Goal: Information Seeking & Learning: Learn about a topic

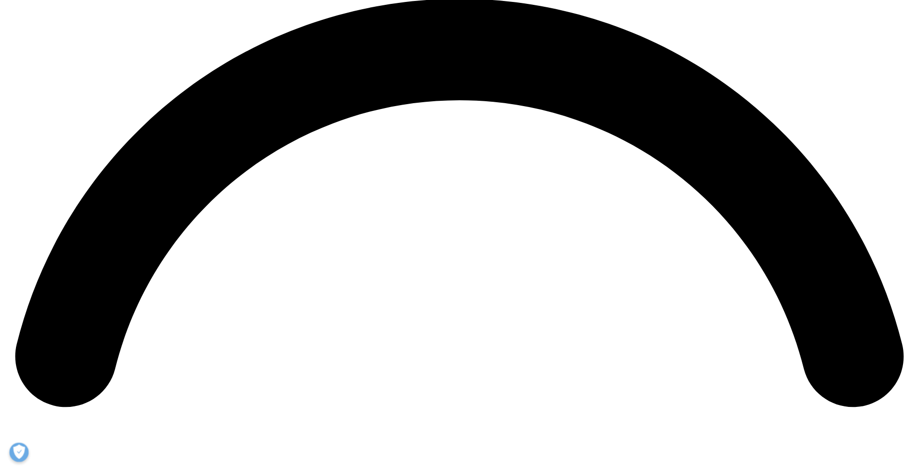
scroll to position [2060, 0]
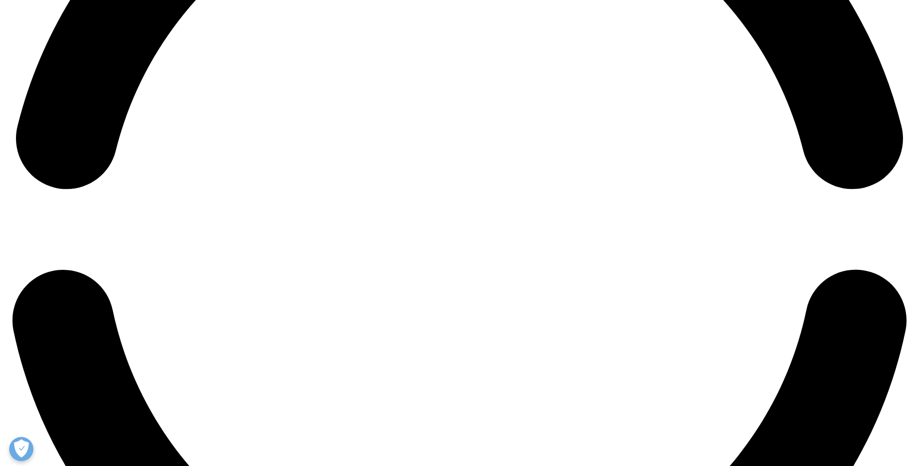
drag, startPoint x: 377, startPoint y: 268, endPoint x: 421, endPoint y: 277, distance: 45.4
drag, startPoint x: 421, startPoint y: 277, endPoint x: 560, endPoint y: 334, distance: 150.6
drag, startPoint x: 521, startPoint y: 300, endPoint x: 654, endPoint y: 338, distance: 137.5
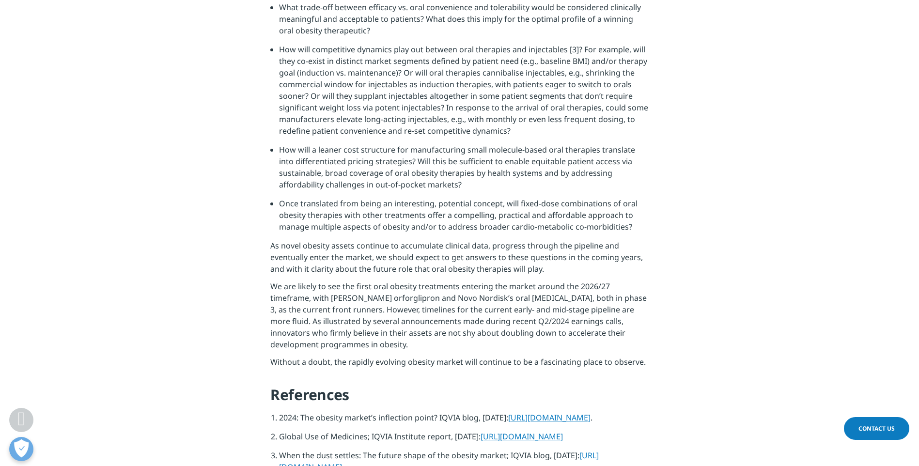
click at [654, 335] on section "This snapshot of the emerging competitive landscape for oral obesity therapies …" at bounding box center [459, 12] width 919 height 984
drag, startPoint x: 654, startPoint y: 338, endPoint x: 670, endPoint y: 381, distance: 46.5
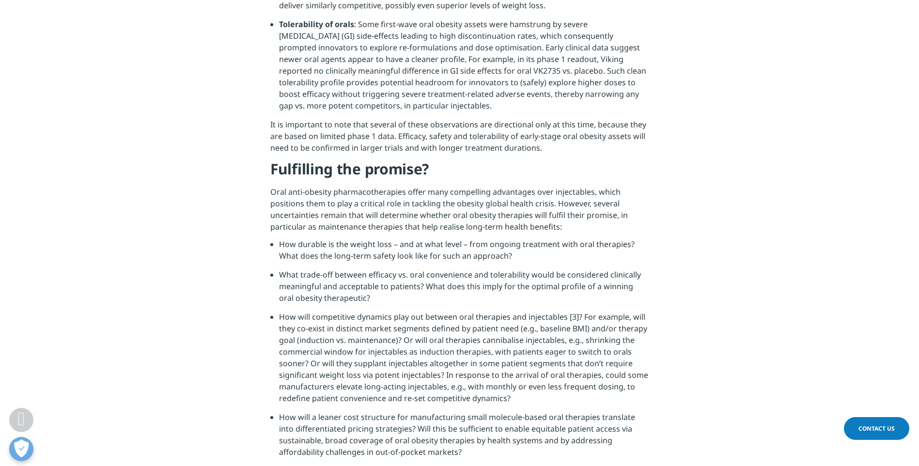
click at [670, 381] on section "This snapshot of the emerging competitive landscape for oral obesity therapies …" at bounding box center [459, 280] width 919 height 984
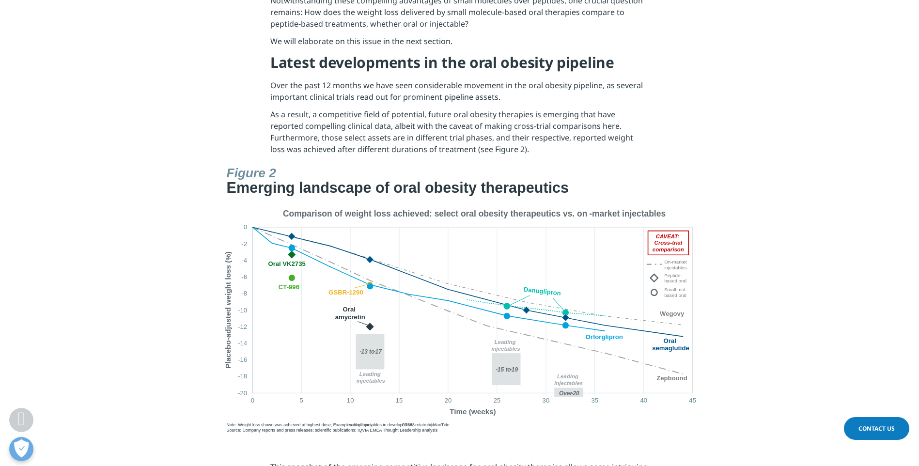
scroll to position [1575, 0]
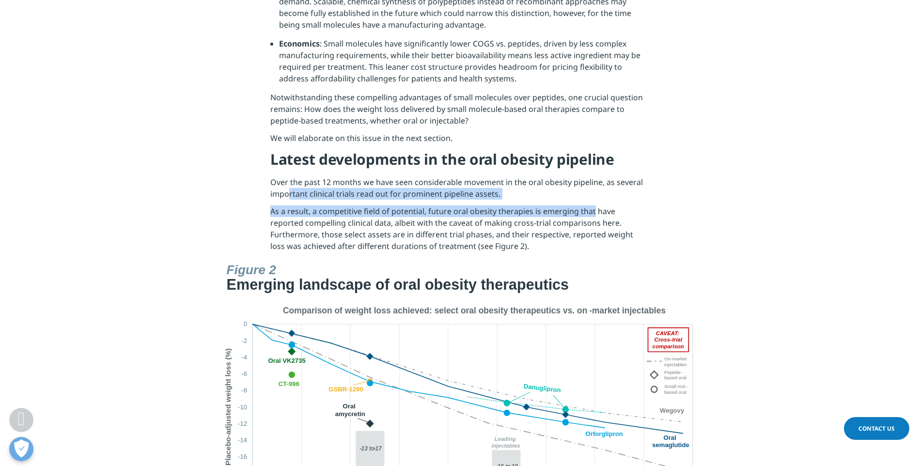
drag, startPoint x: 293, startPoint y: 177, endPoint x: 592, endPoint y: 201, distance: 300.4
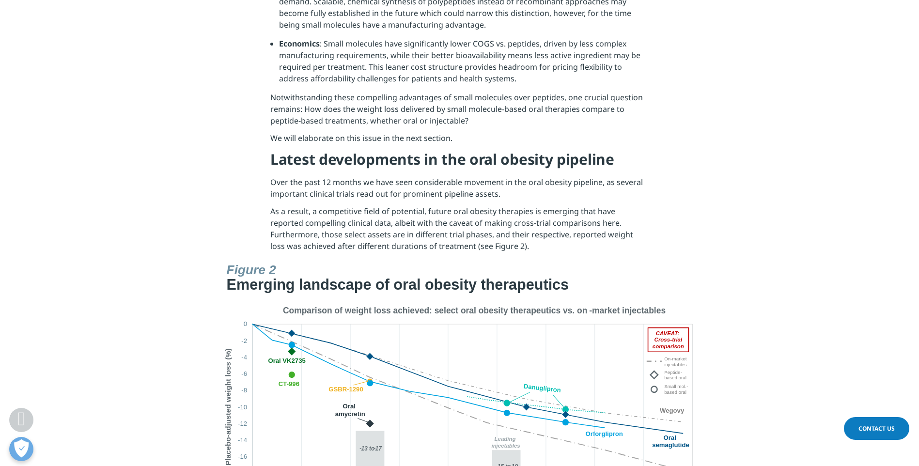
drag, startPoint x: 595, startPoint y: 201, endPoint x: 795, endPoint y: 221, distance: 201.2
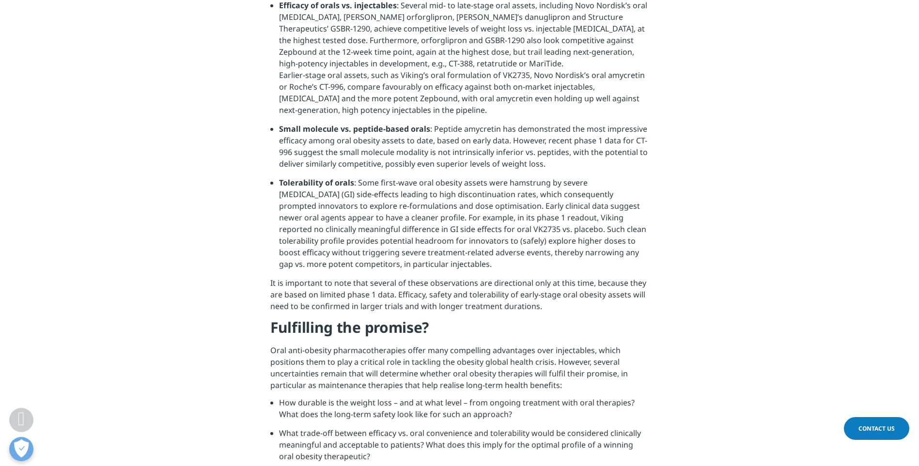
scroll to position [1969, 0]
